Goal: Navigation & Orientation: Find specific page/section

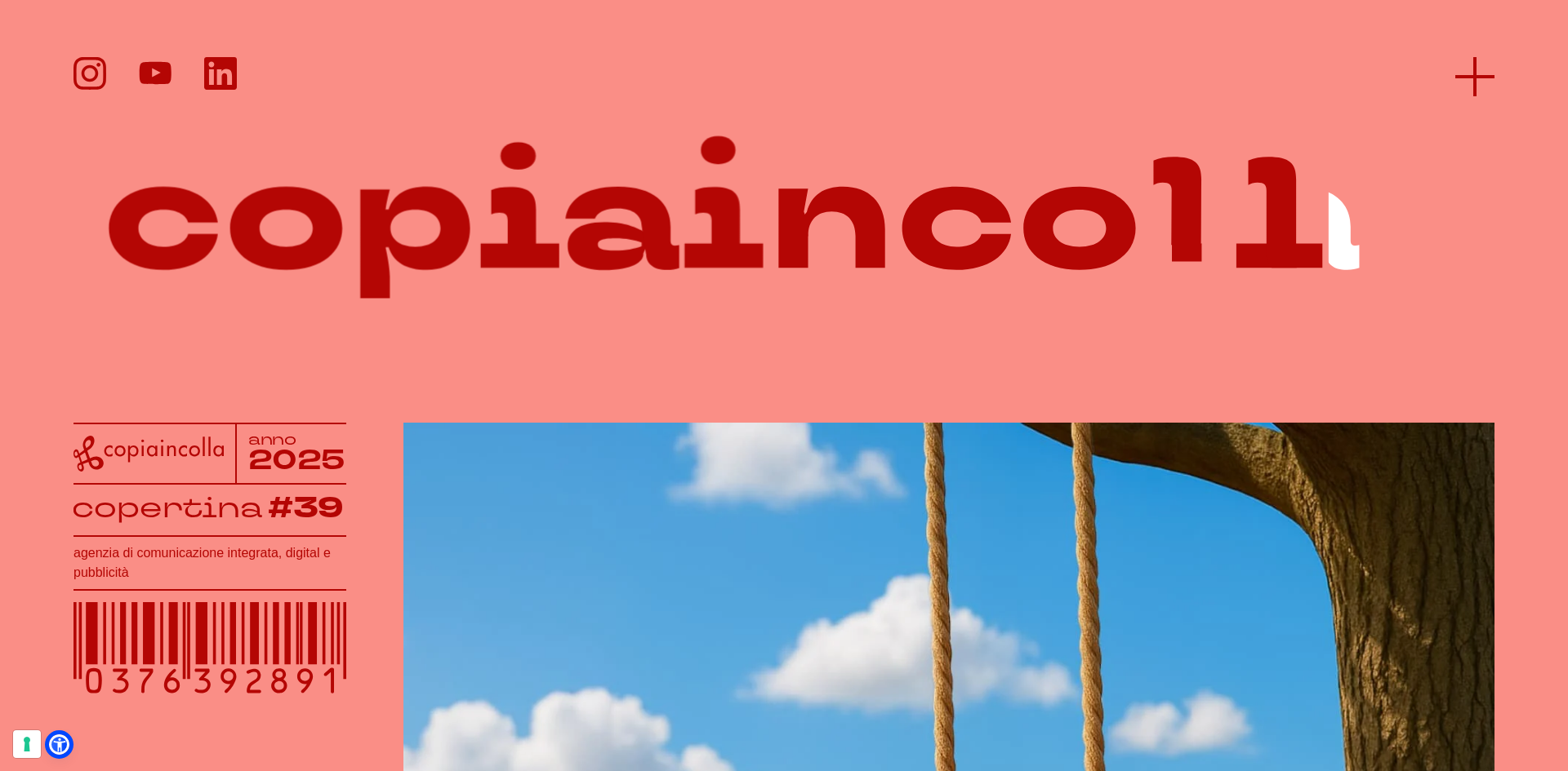
click at [1471, 69] on icon at bounding box center [1475, 76] width 39 height 39
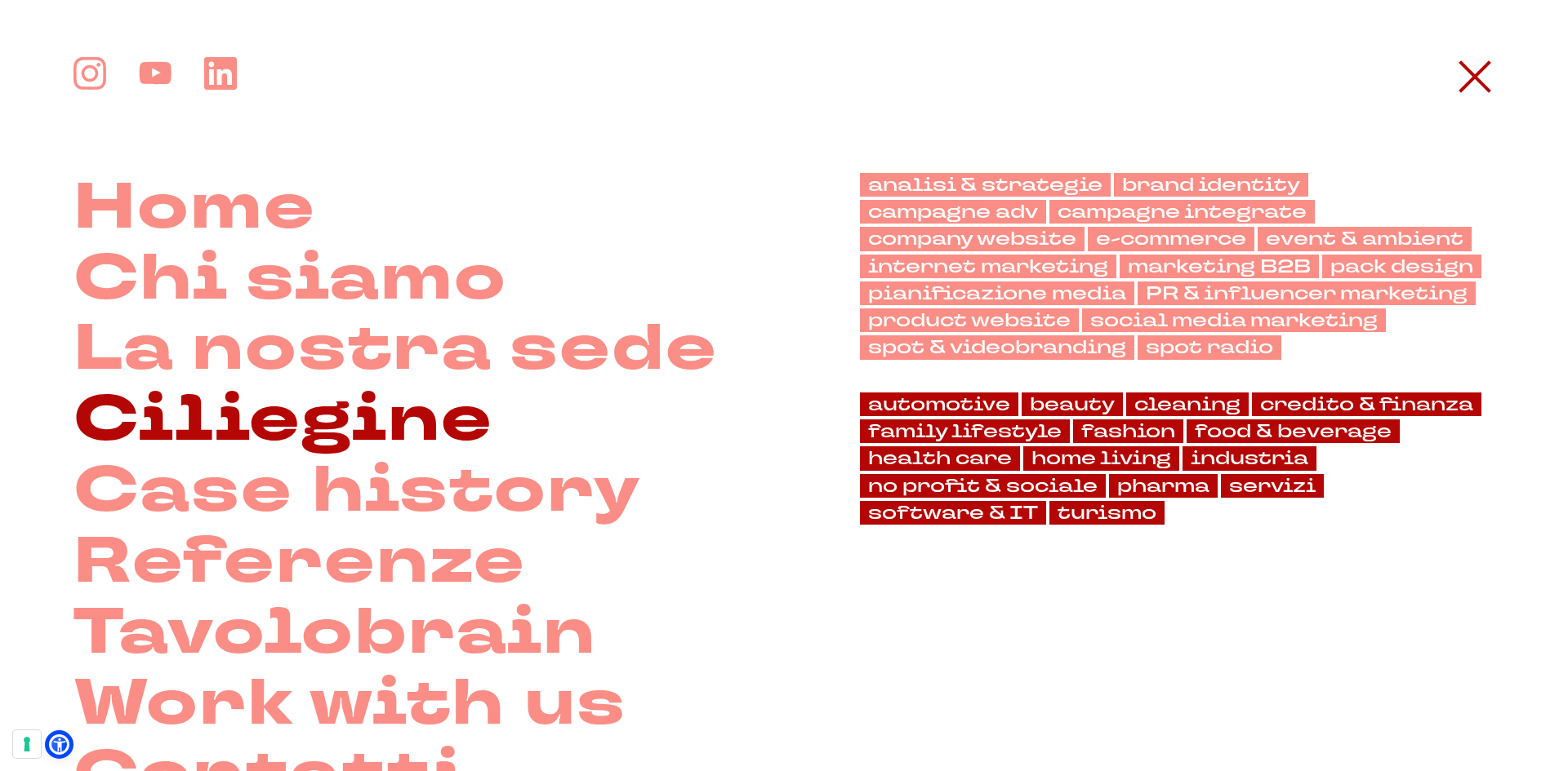
scroll to position [82, 0]
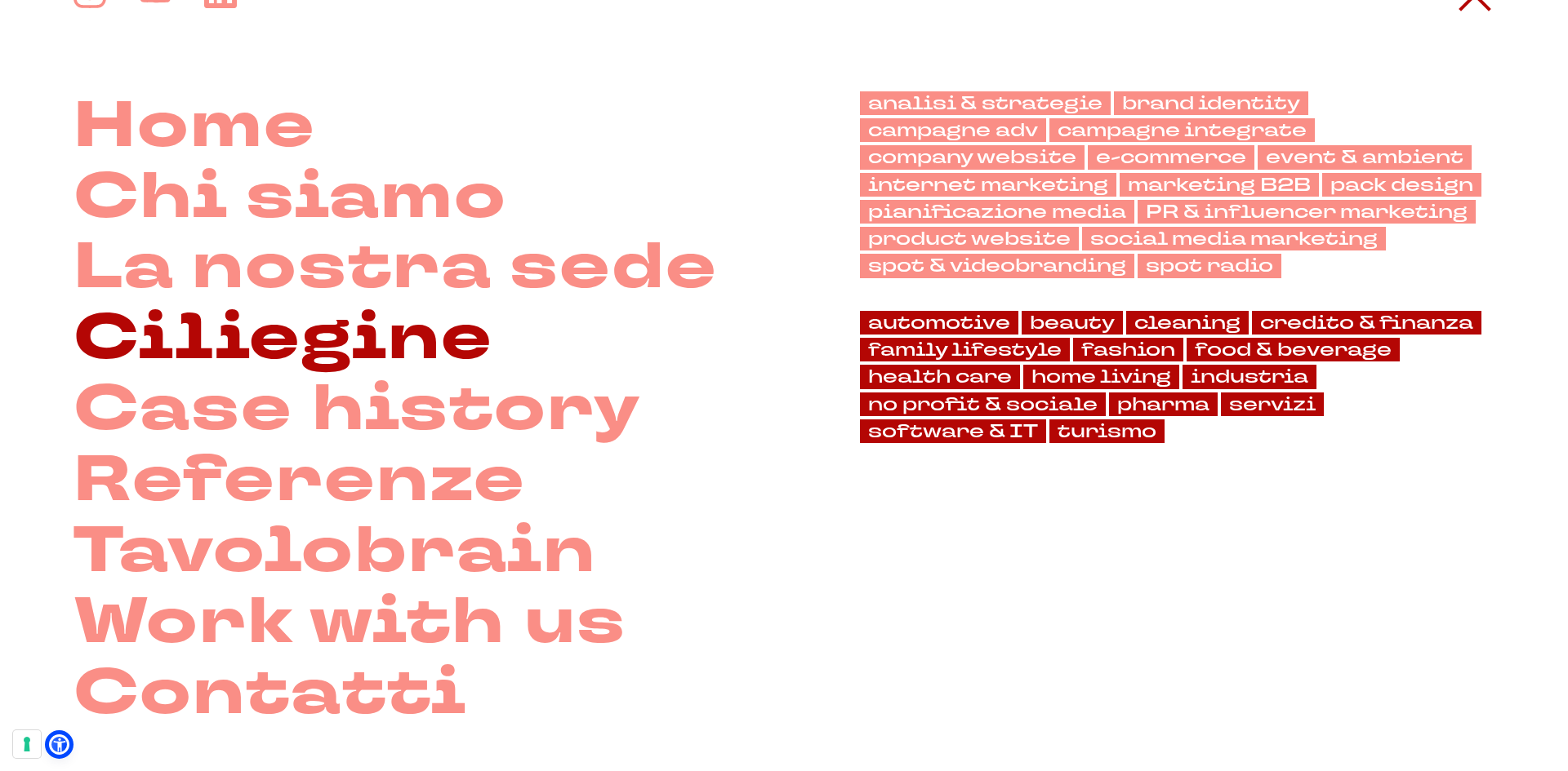
click at [344, 399] on link "Case history" at bounding box center [357, 410] width 567 height 71
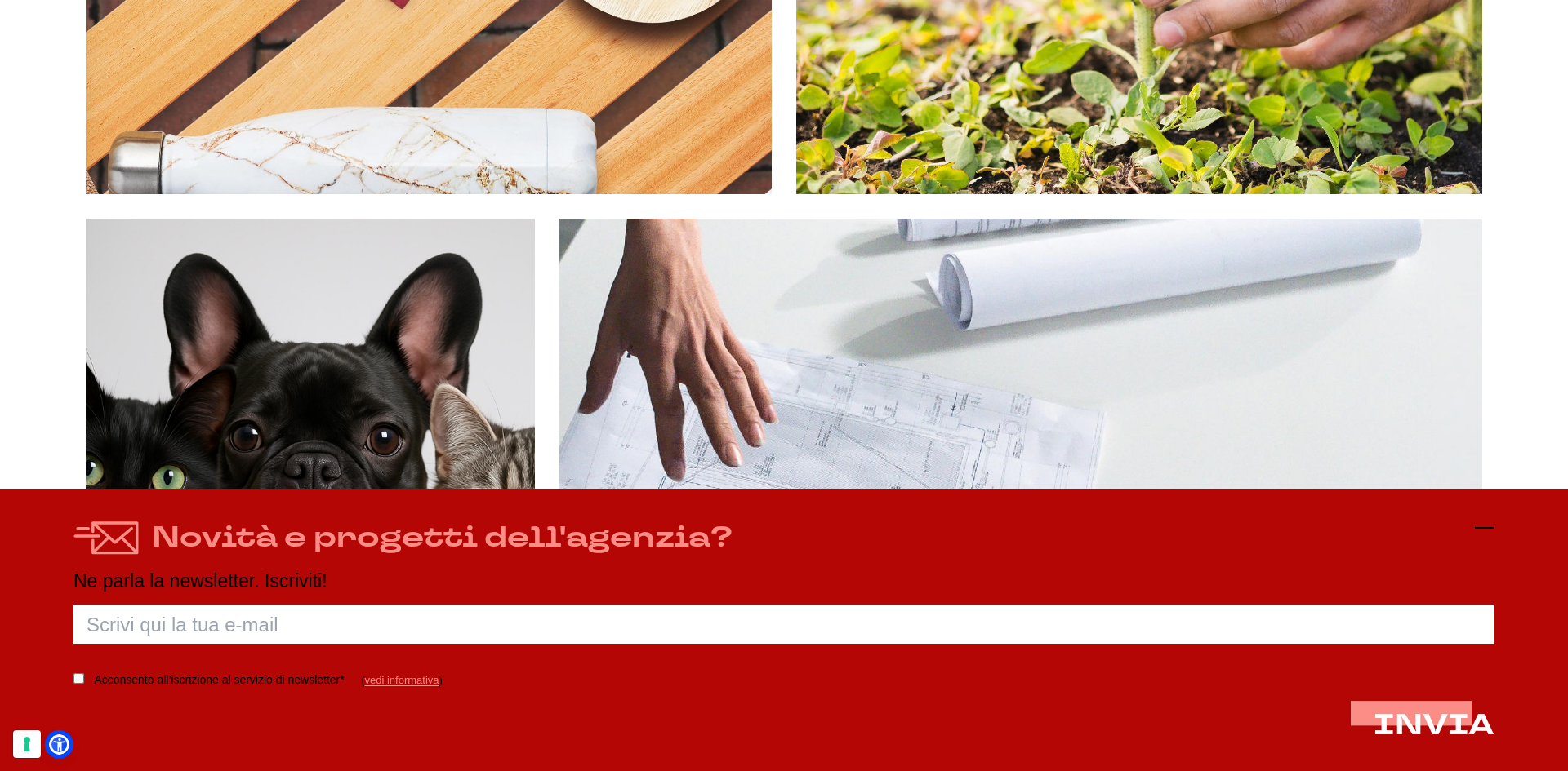
click at [1482, 528] on line at bounding box center [1484, 528] width 20 height 0
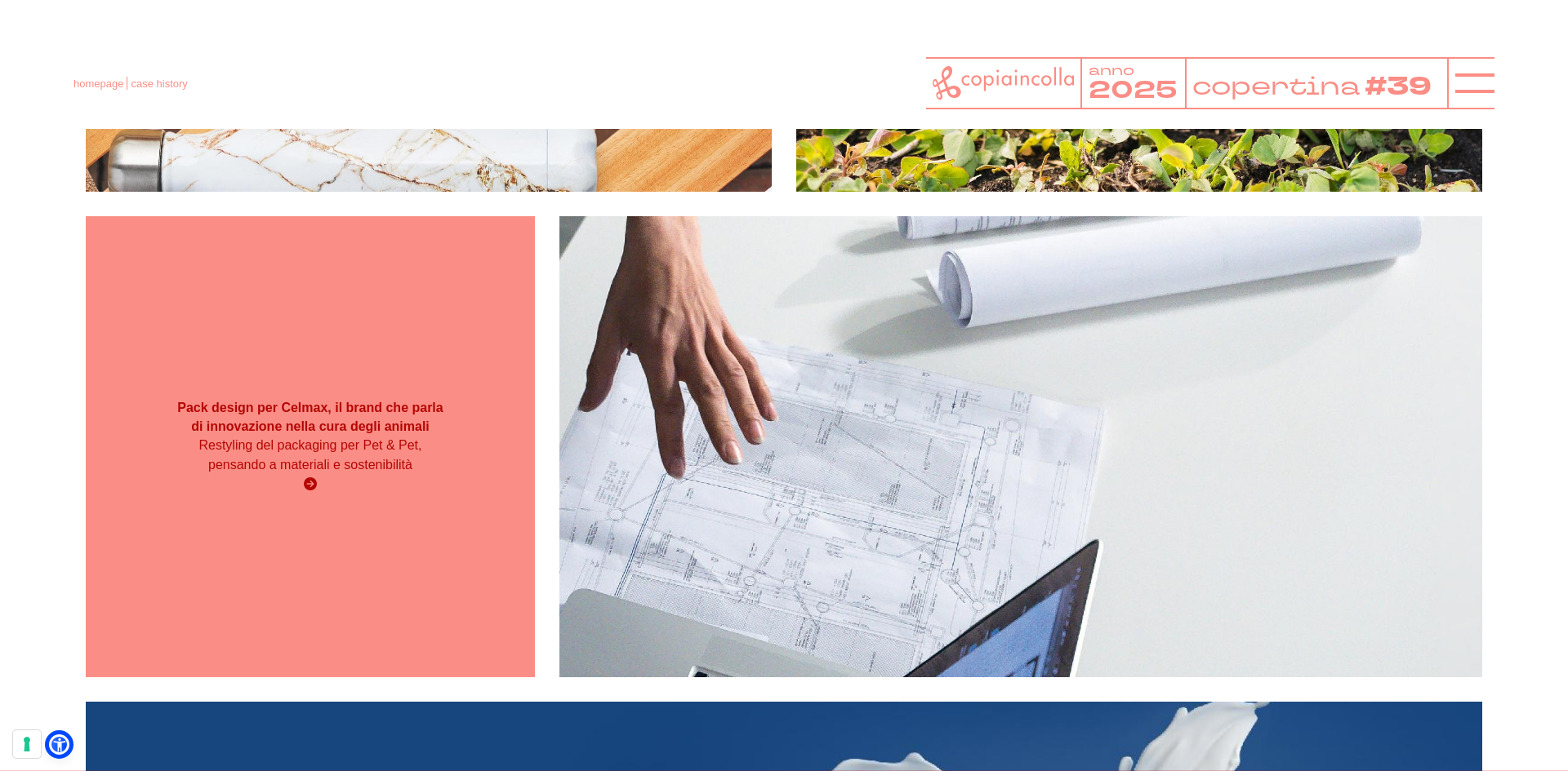
scroll to position [10933, 0]
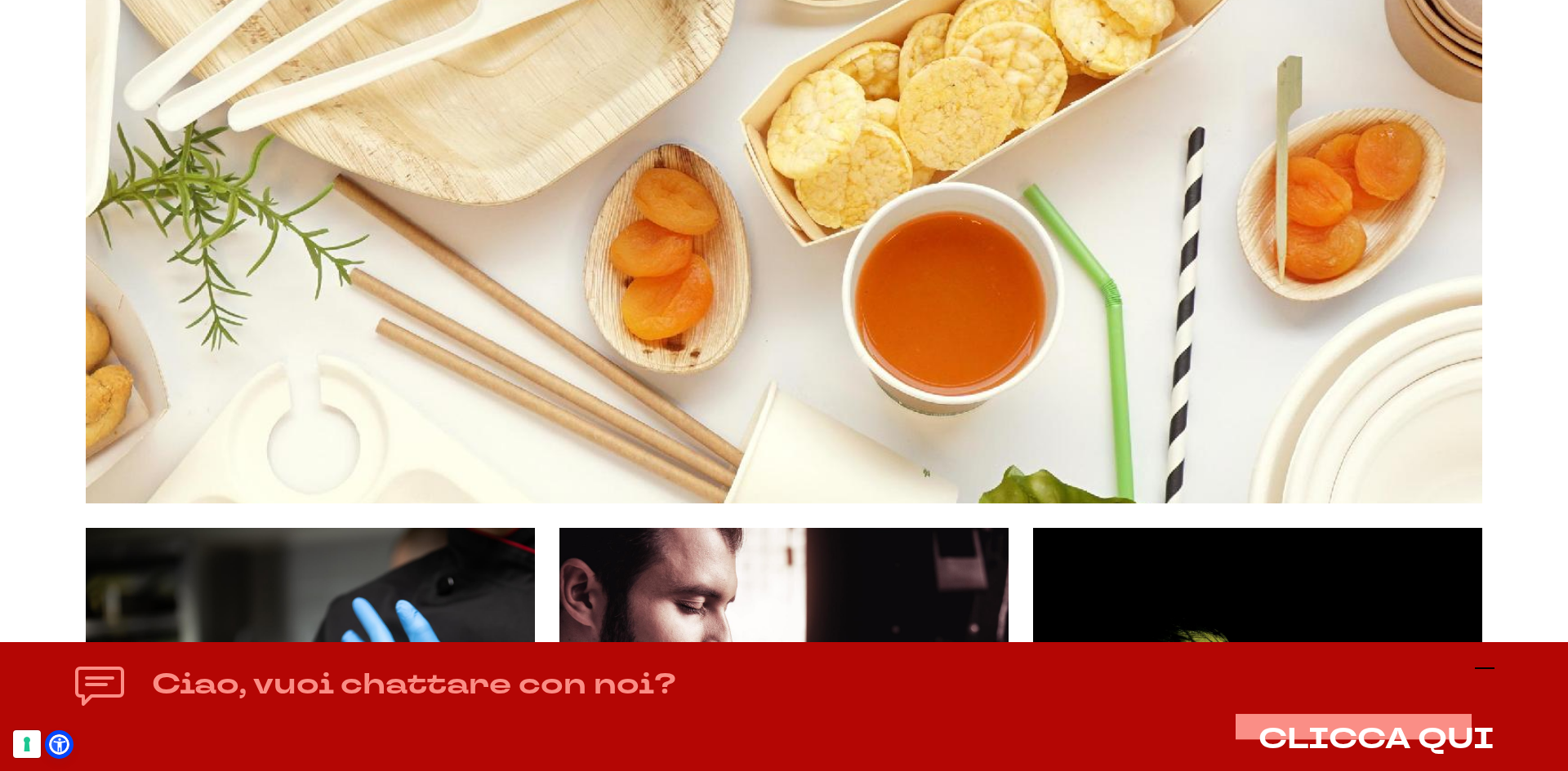
click at [1485, 670] on icon at bounding box center [1484, 668] width 20 height 20
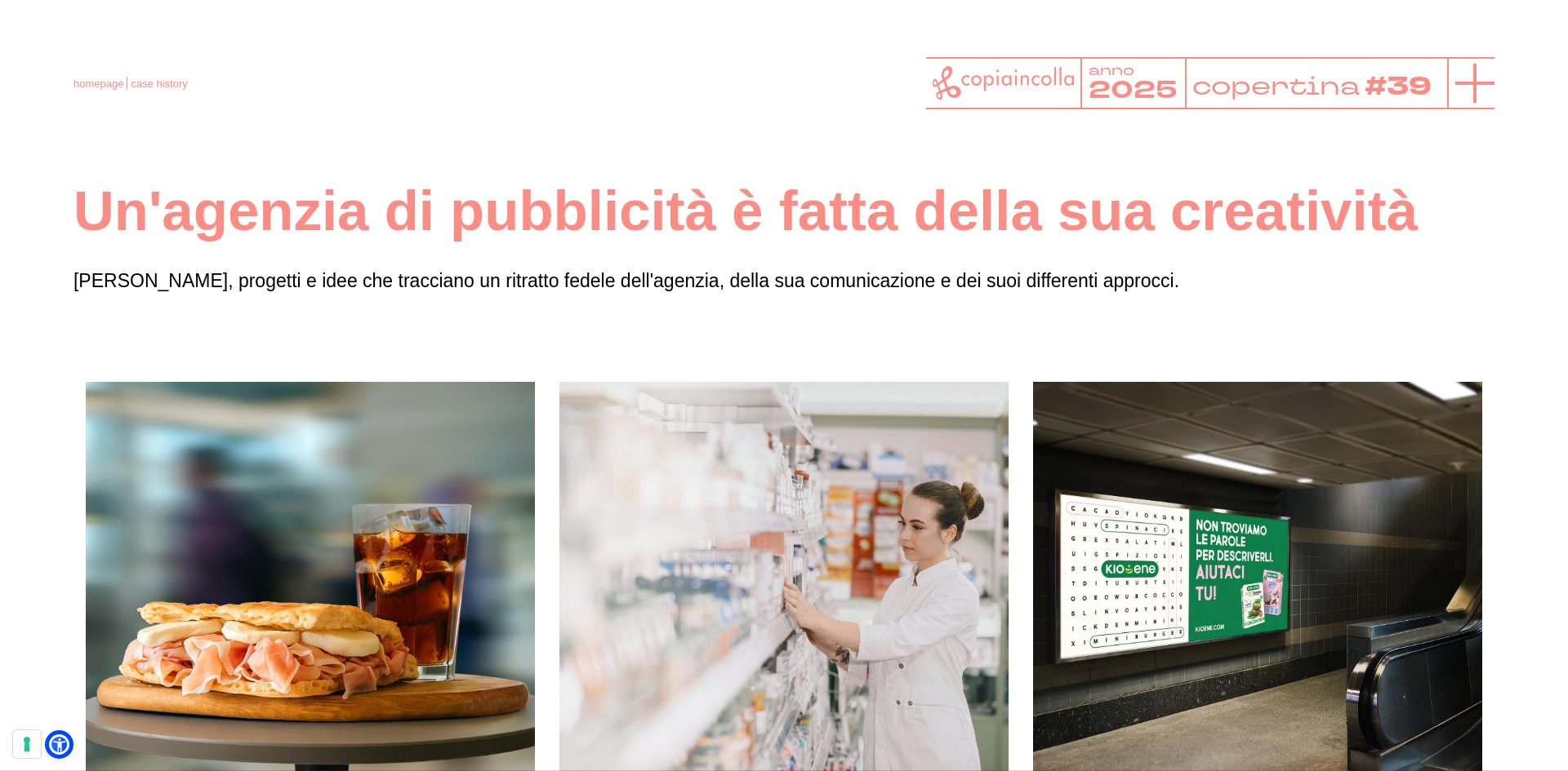
click at [1466, 85] on icon at bounding box center [1475, 83] width 39 height 39
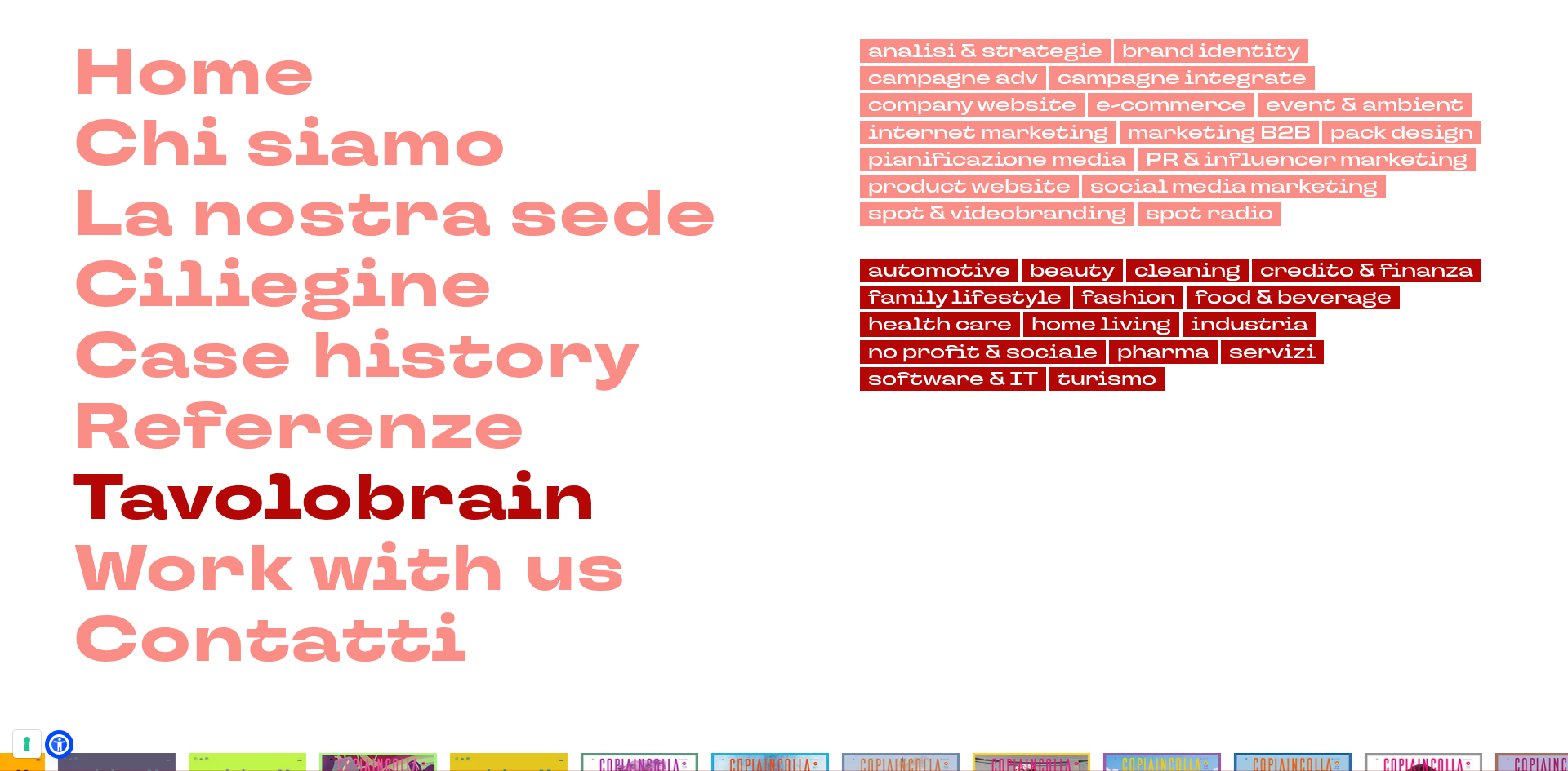
scroll to position [163, 0]
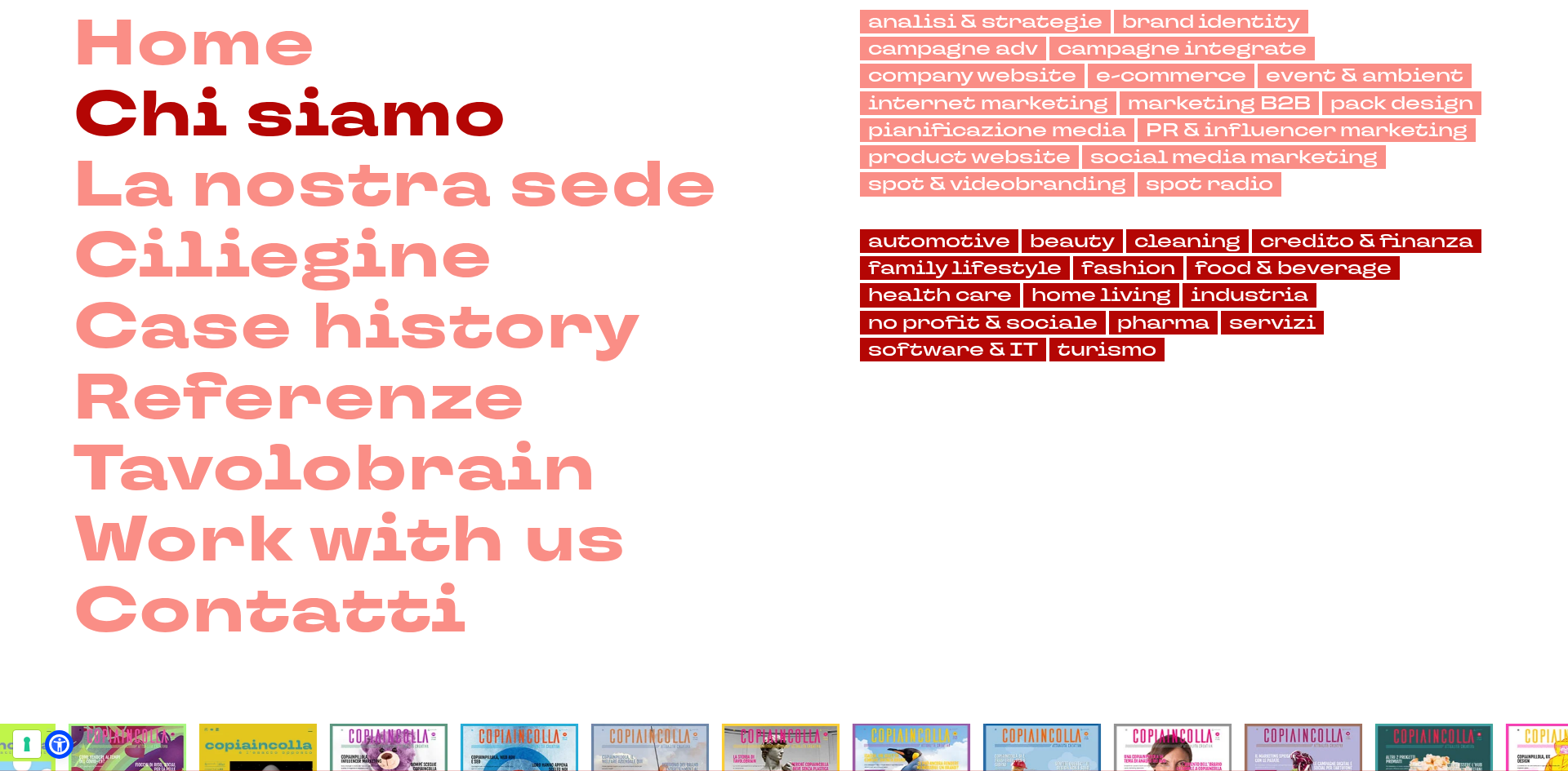
click at [307, 128] on link "Chi siamo" at bounding box center [290, 116] width 433 height 71
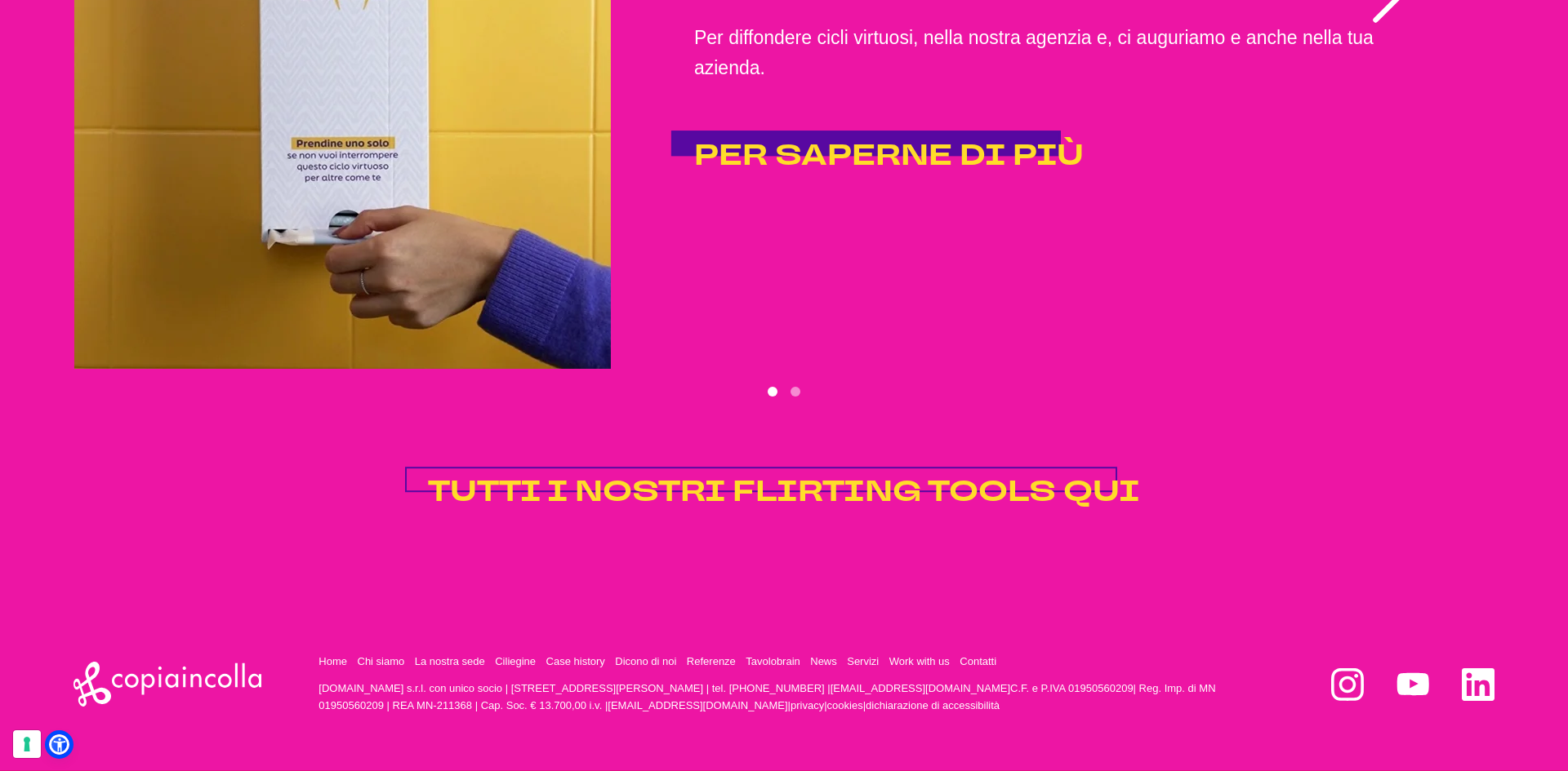
scroll to position [3947, 0]
click at [807, 492] on span "TUTTI I NOSTRI FLIRTING TOOLS QUI" at bounding box center [784, 492] width 712 height 39
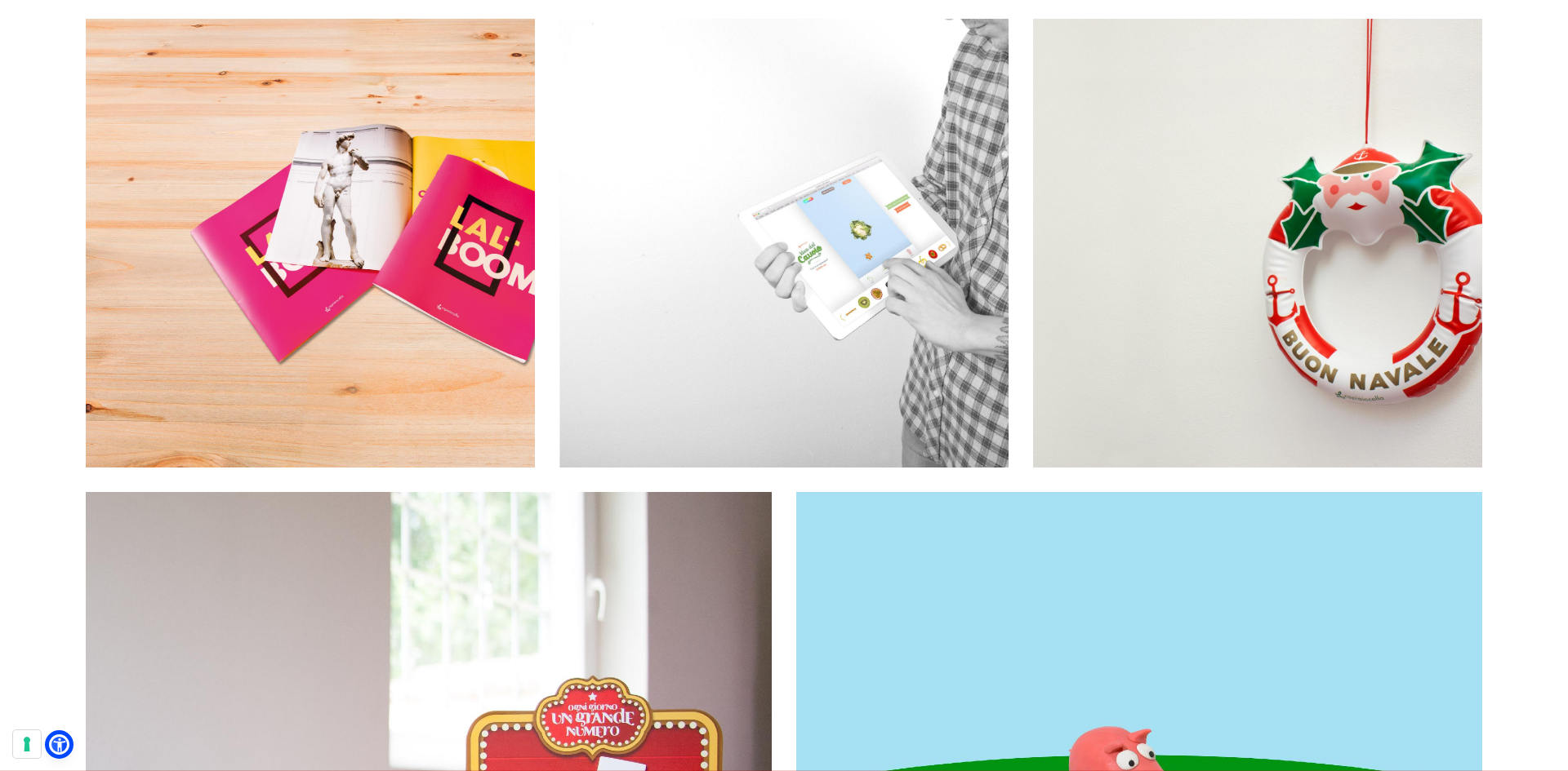
scroll to position [2775, 0]
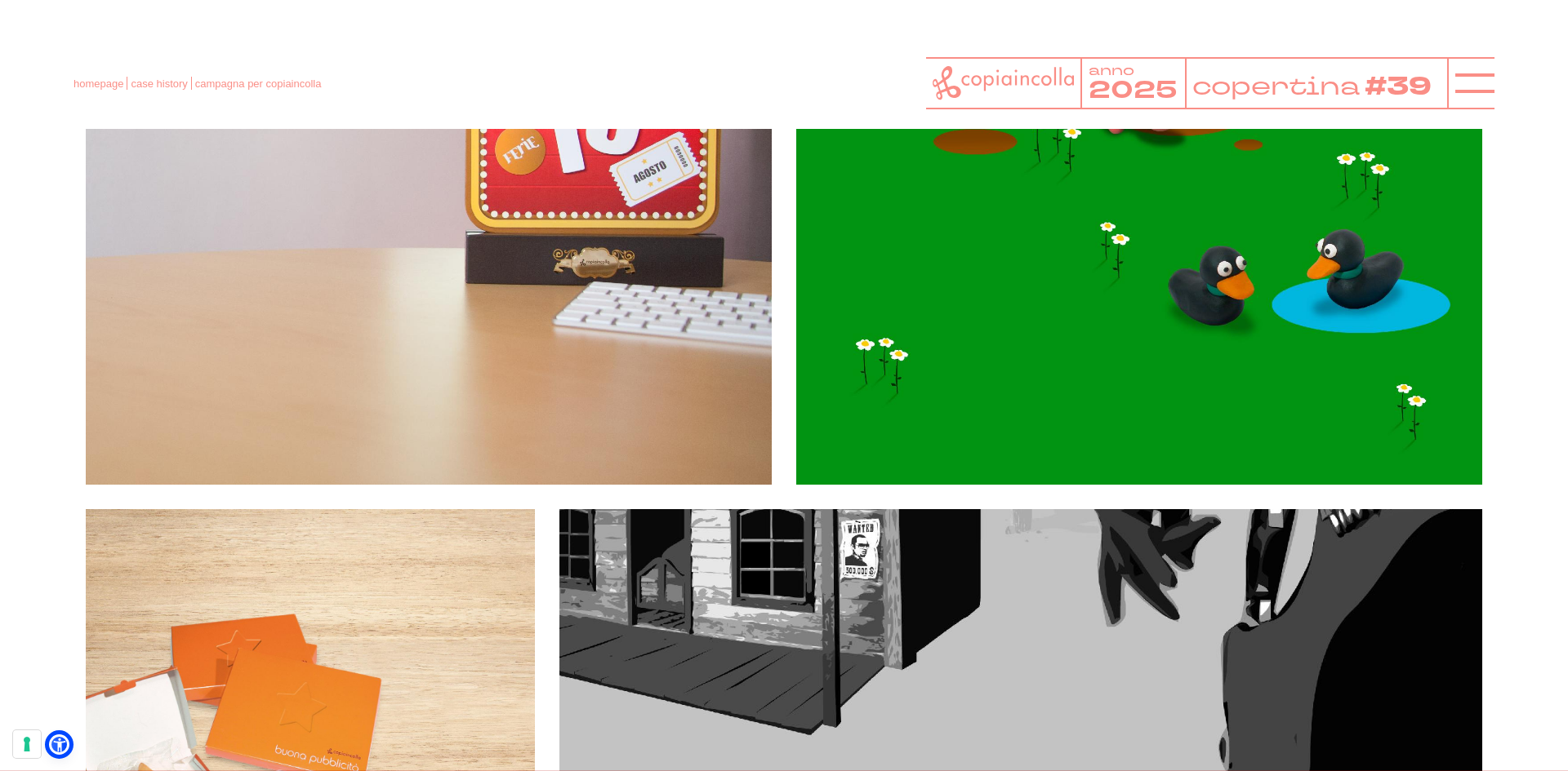
click at [1497, 89] on header "homepage case history campagna per copiaincolla anno 2025 copertina #39" at bounding box center [784, 64] width 1568 height 128
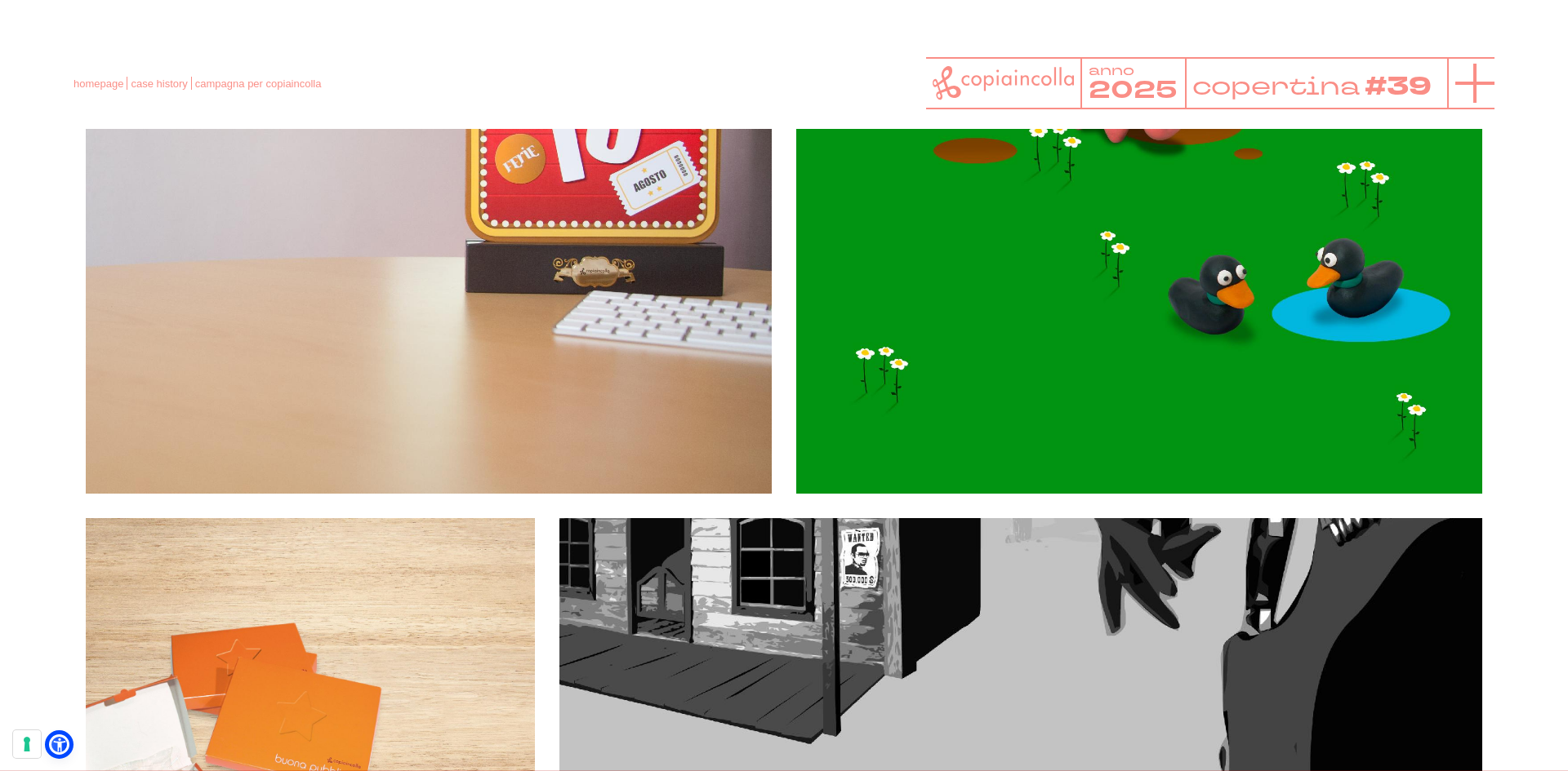
click at [1475, 88] on icon at bounding box center [1475, 83] width 39 height 39
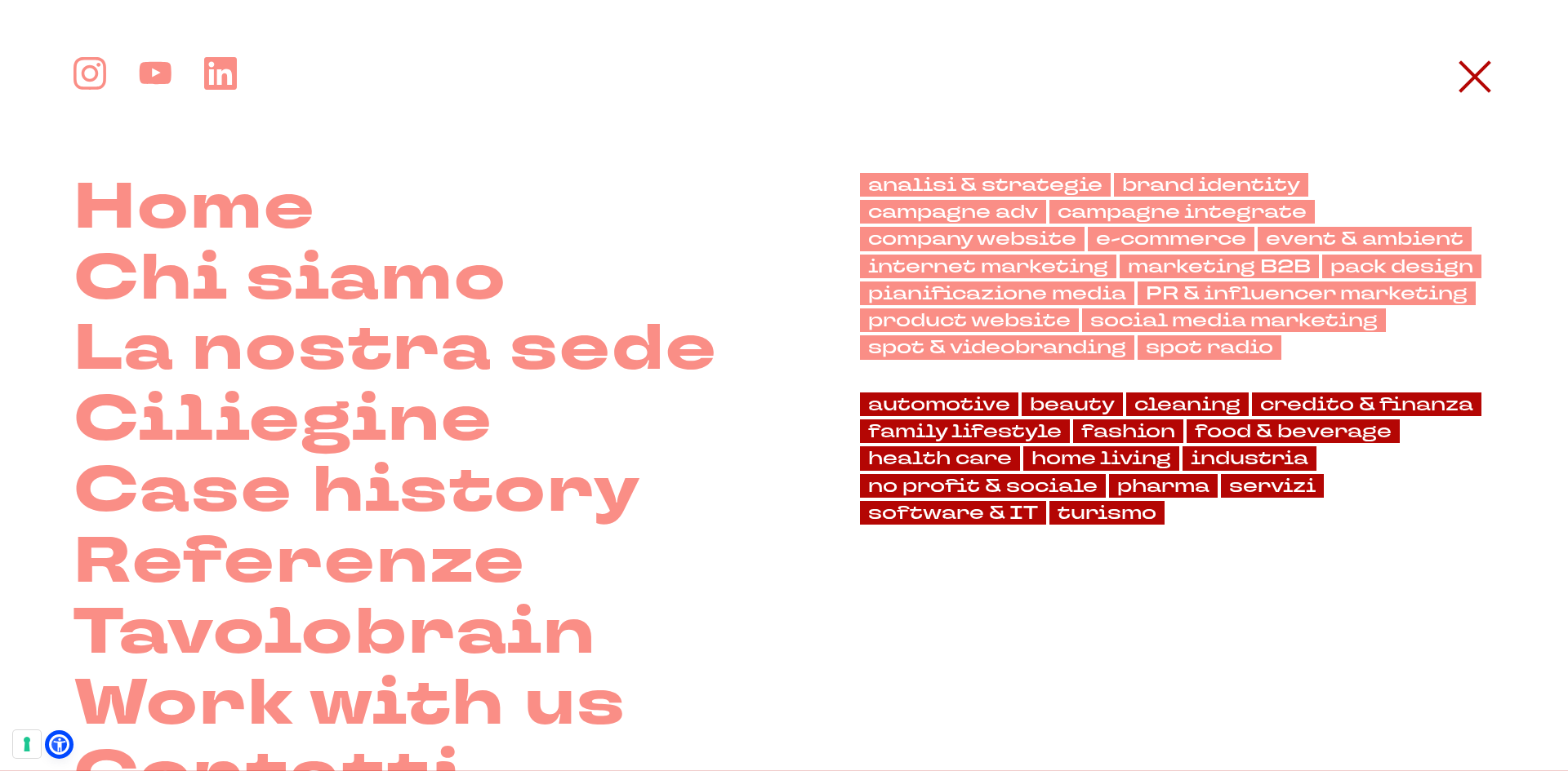
scroll to position [3457, 0]
click at [1009, 345] on link "spot & videobranding" at bounding box center [997, 346] width 274 height 23
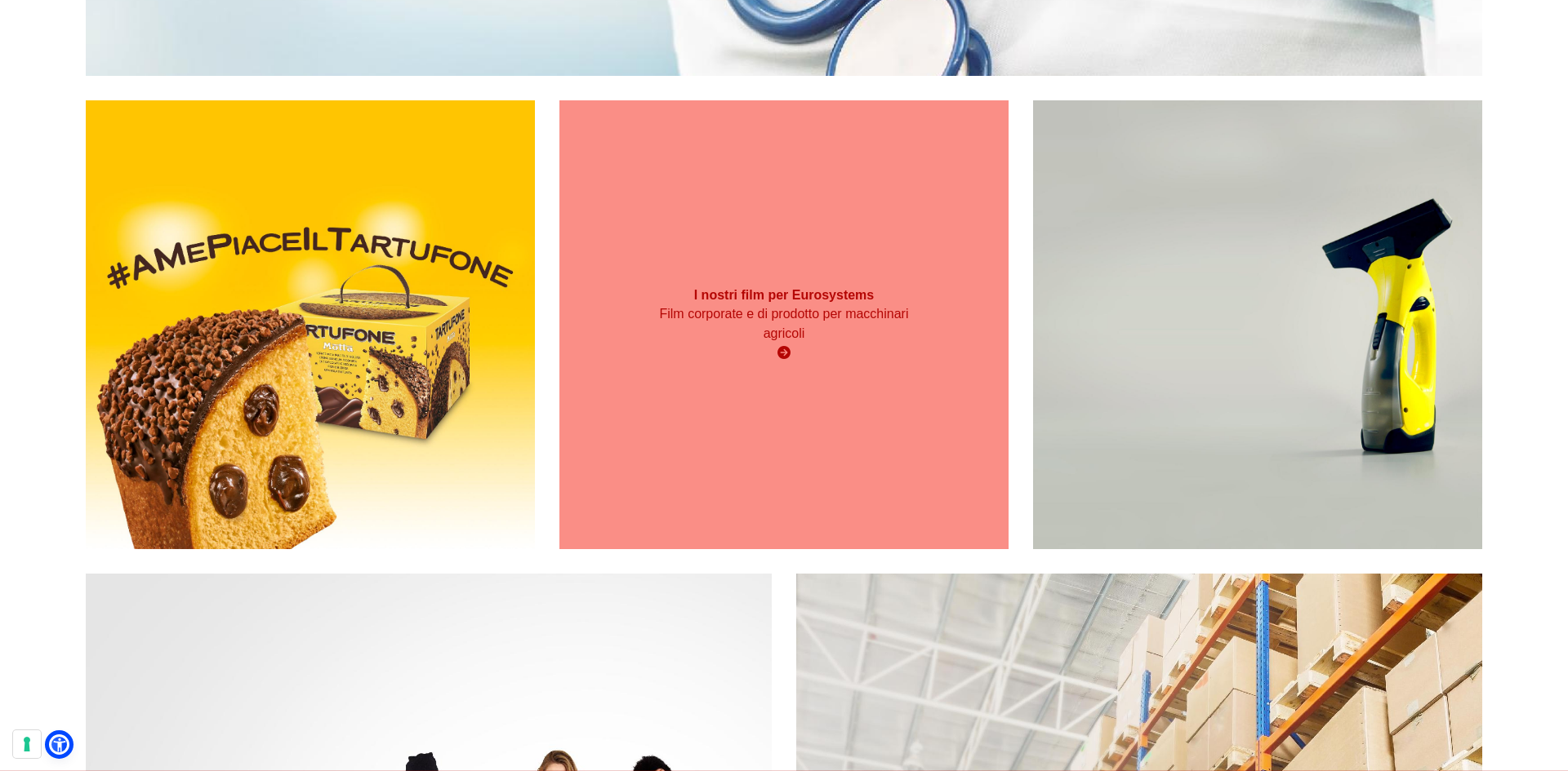
scroll to position [2693, 0]
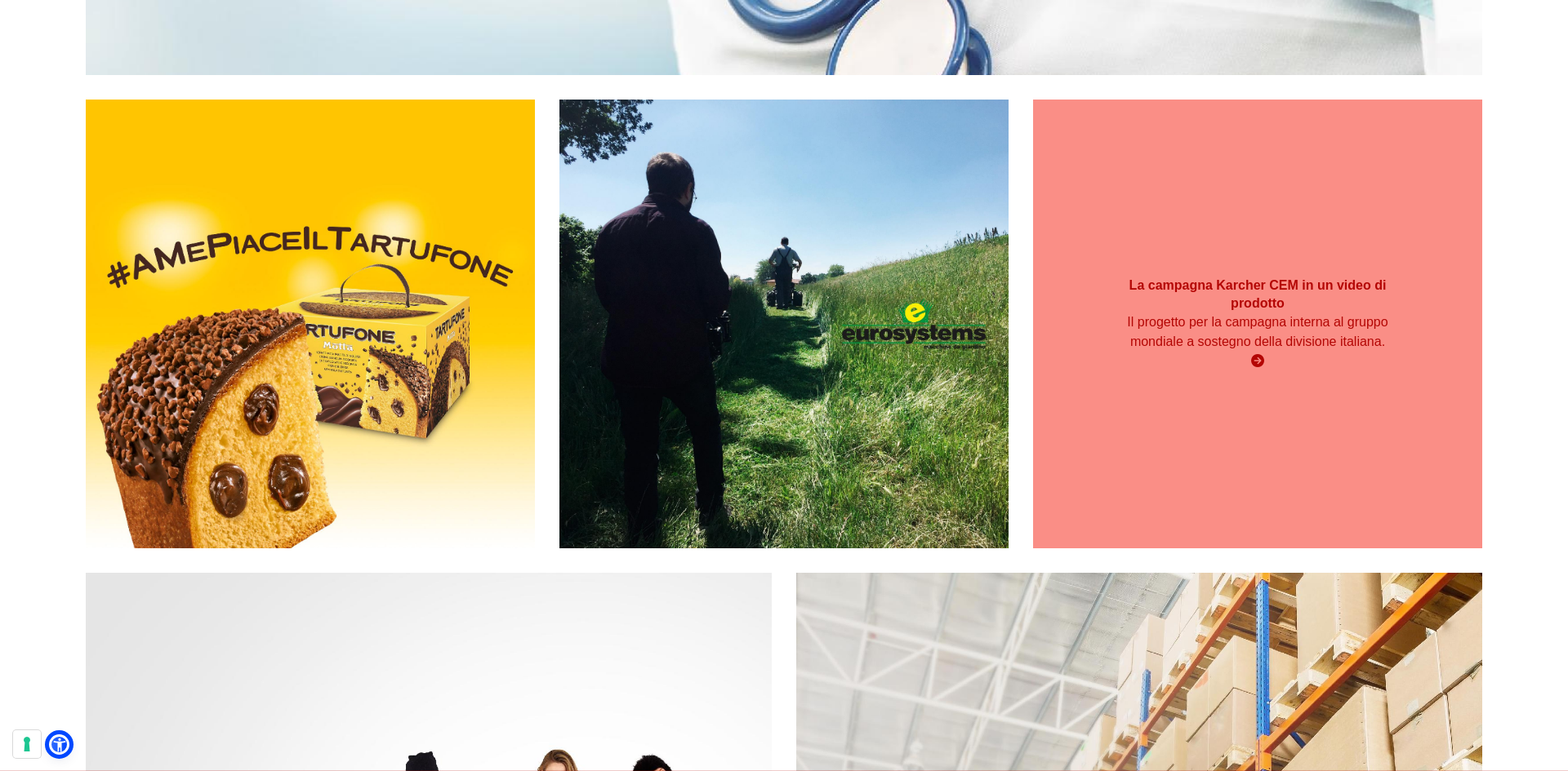
click at [1323, 349] on p "Il progetto per la campagna interna al gruppo mondiale a sostegno della divisio…" at bounding box center [1257, 332] width 269 height 39
